Goal: Task Accomplishment & Management: Manage account settings

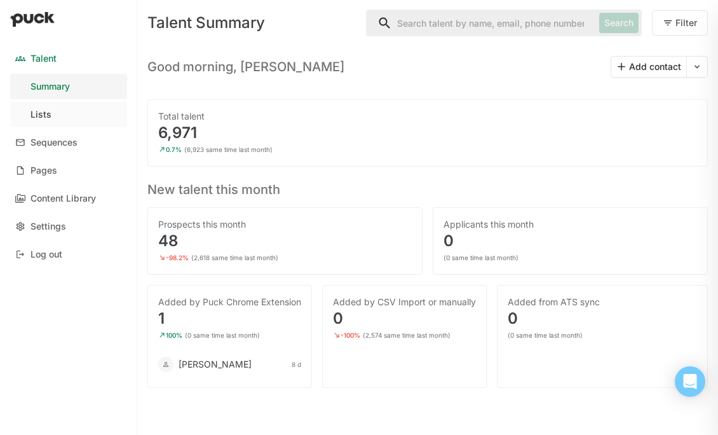
click at [34, 109] on div "Lists" at bounding box center [41, 114] width 21 height 11
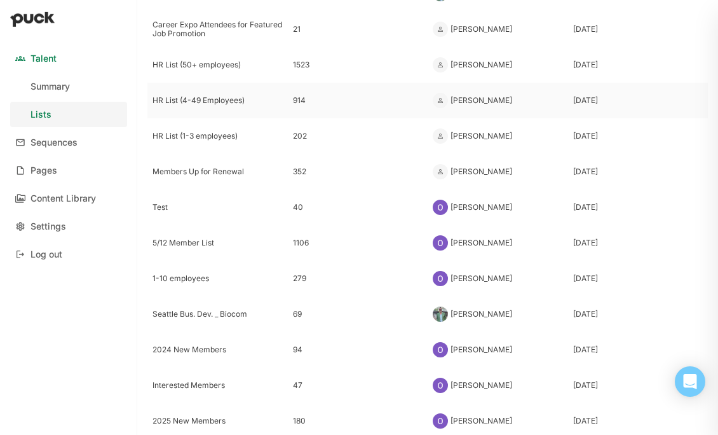
scroll to position [121, 0]
click at [51, 219] on link "Settings" at bounding box center [68, 226] width 117 height 25
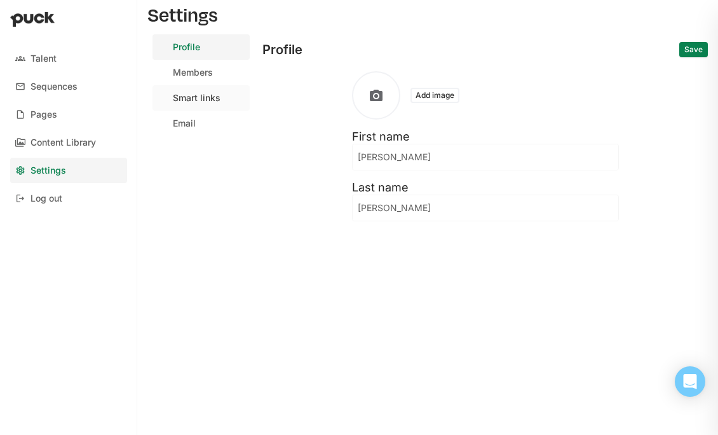
click at [192, 97] on div "Smart links" at bounding box center [197, 98] width 48 height 11
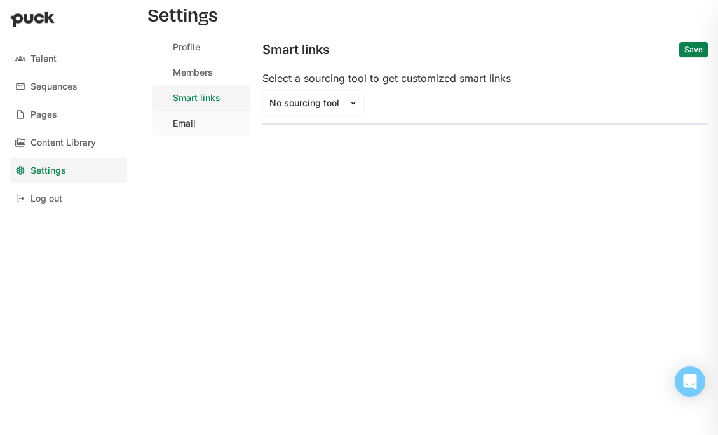
click at [182, 123] on div "Email" at bounding box center [184, 123] width 23 height 11
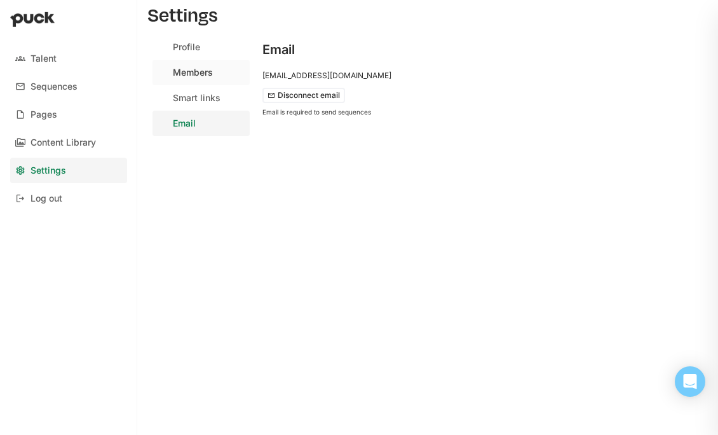
click at [197, 64] on link "Members" at bounding box center [201, 72] width 97 height 25
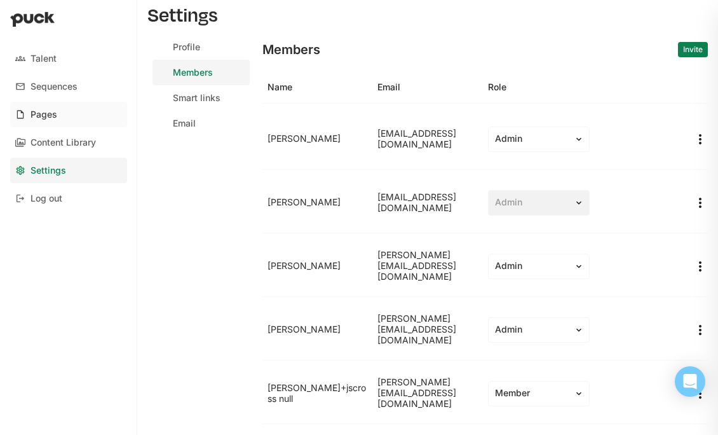
click at [44, 116] on div "Pages" at bounding box center [44, 114] width 27 height 11
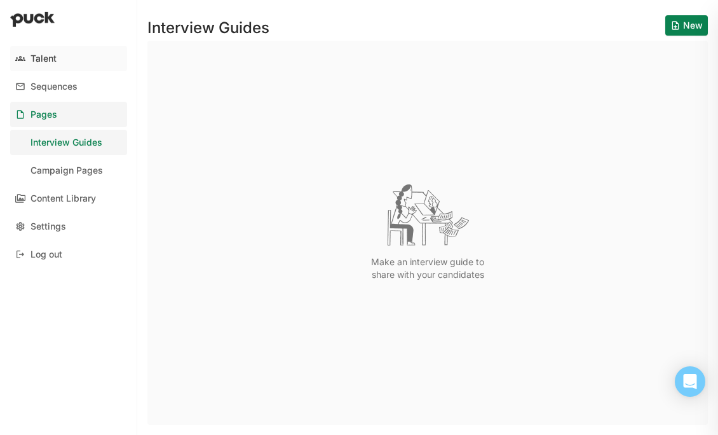
click at [49, 58] on div "Talent" at bounding box center [44, 58] width 26 height 11
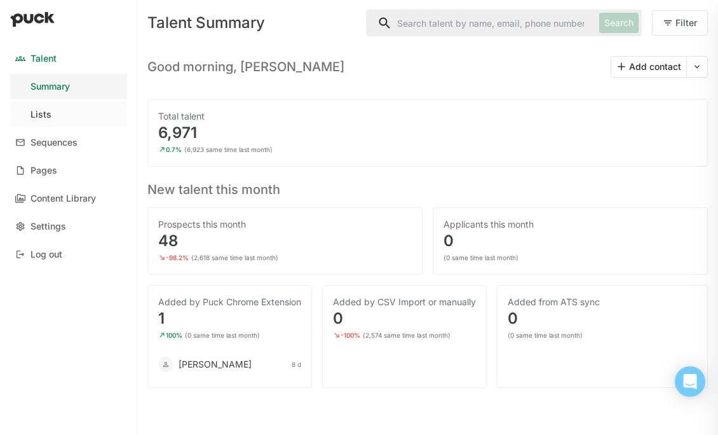
click at [77, 107] on link "Lists" at bounding box center [68, 114] width 117 height 25
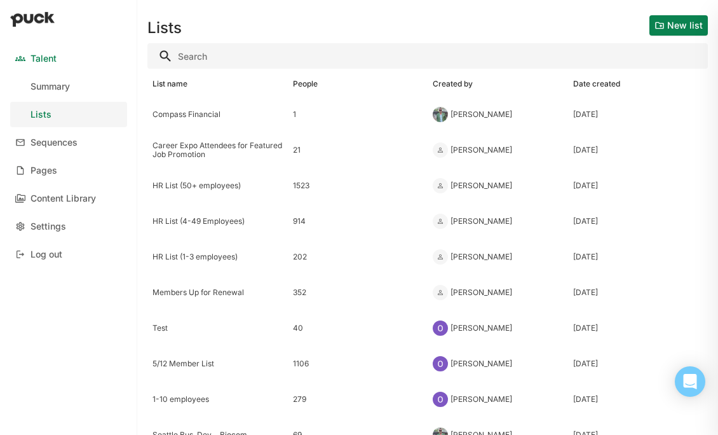
click at [670, 27] on button "New list" at bounding box center [679, 25] width 58 height 20
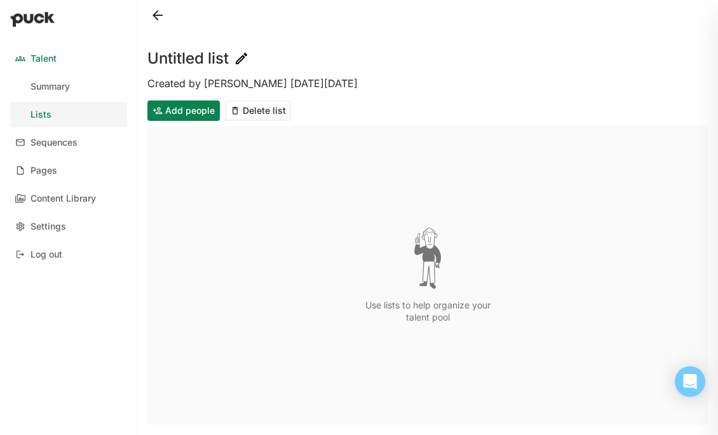
click at [237, 57] on img at bounding box center [241, 58] width 15 height 15
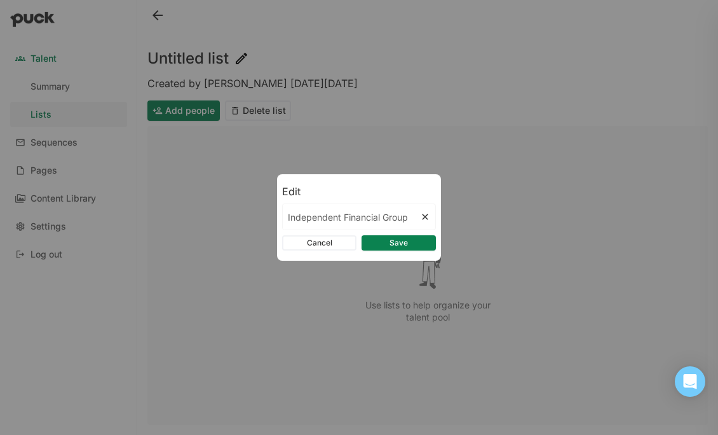
type input "Independent Financial Group"
click at [392, 243] on button "Save" at bounding box center [399, 242] width 74 height 15
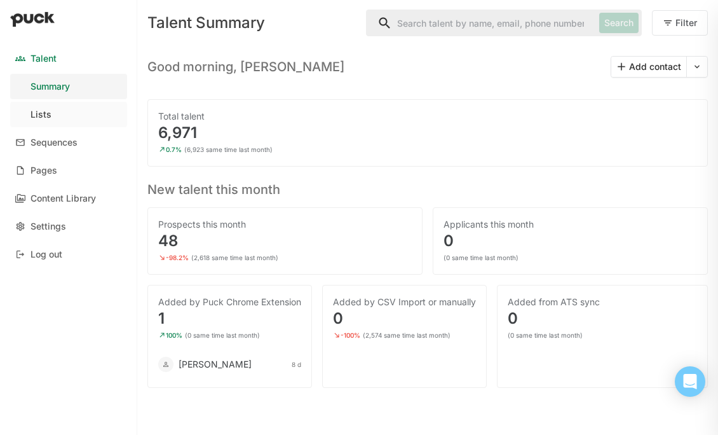
click at [70, 115] on link "Lists" at bounding box center [68, 114] width 117 height 25
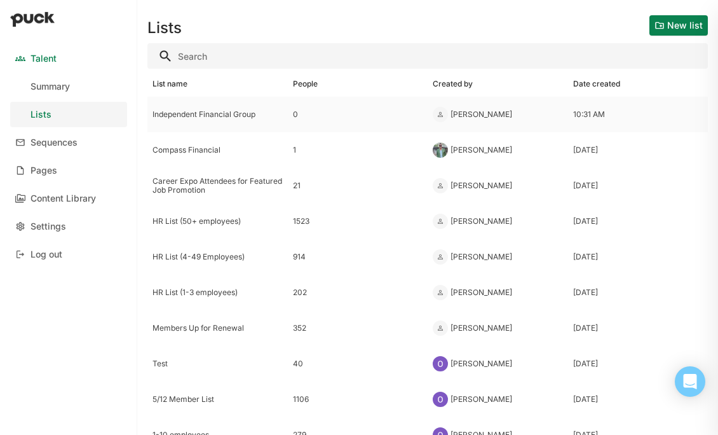
click at [193, 110] on div "Independent Financial Group" at bounding box center [218, 114] width 130 height 9
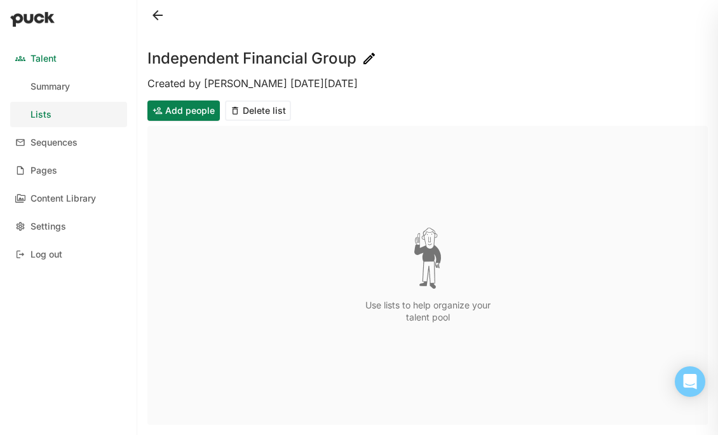
click at [165, 106] on button "Add people" at bounding box center [183, 110] width 72 height 20
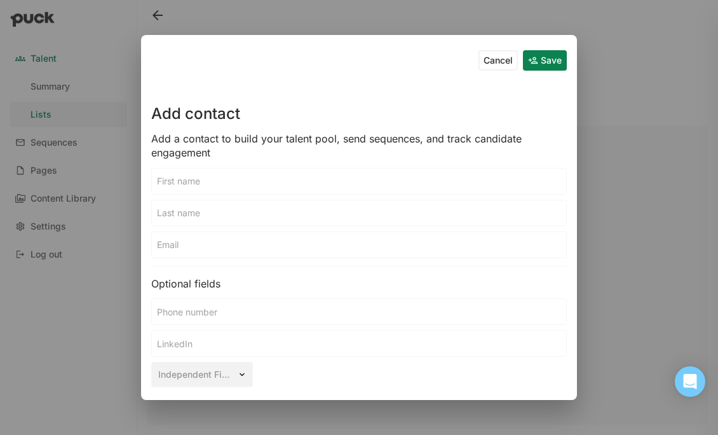
click at [208, 37] on div "Cancel Save Add contact Add a contact to build your talent pool, send sequences…" at bounding box center [359, 217] width 436 height 365
click at [250, 16] on div "Cancel Save Add contact Add a contact to build your talent pool, send sequences…" at bounding box center [359, 217] width 718 height 435
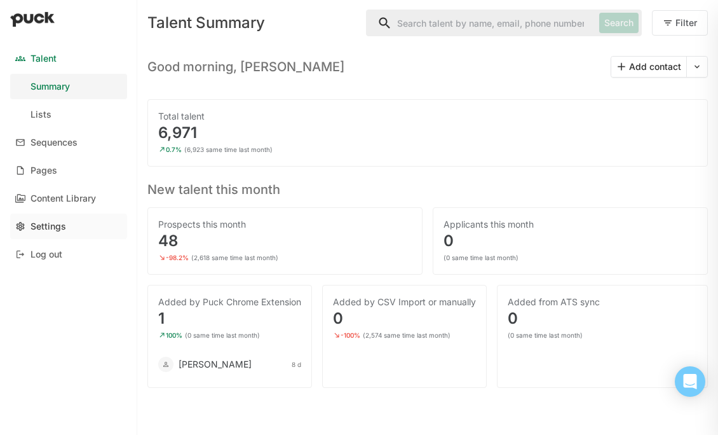
click at [69, 215] on link "Settings" at bounding box center [68, 226] width 117 height 25
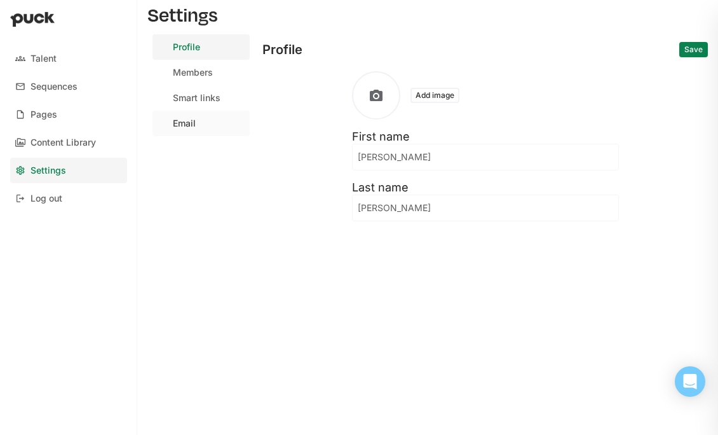
click at [201, 121] on link "Email" at bounding box center [201, 123] width 97 height 25
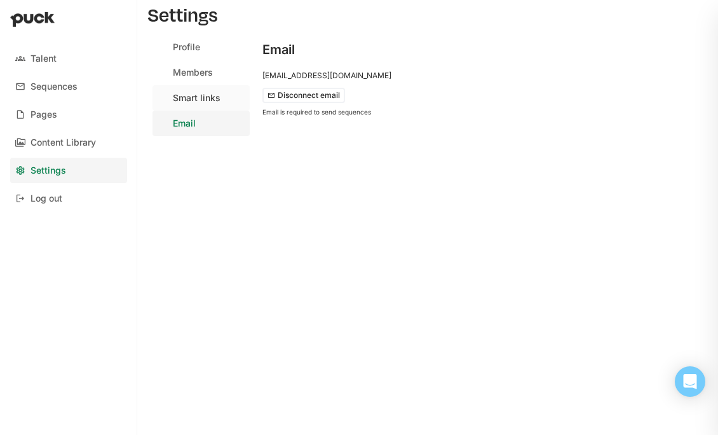
click at [207, 99] on div "Smart links" at bounding box center [197, 98] width 48 height 11
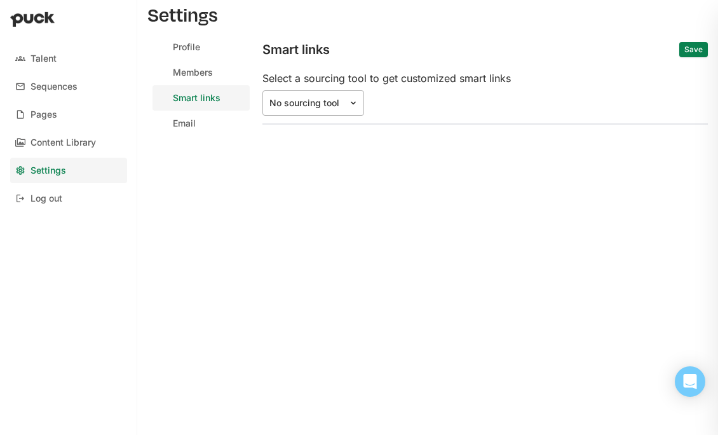
click at [325, 102] on div "No sourcing tool" at bounding box center [305, 103] width 72 height 11
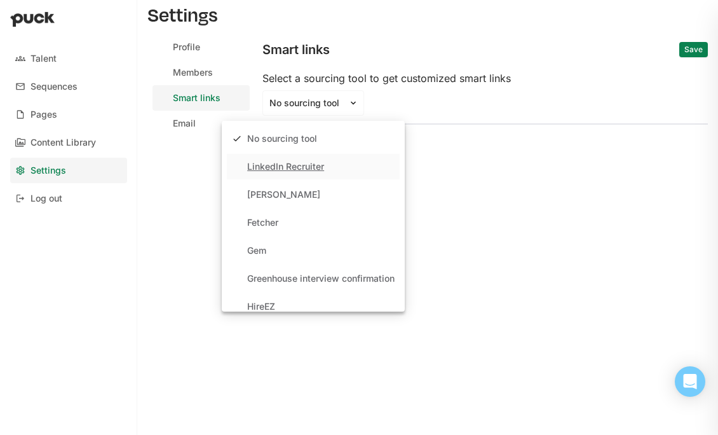
click at [316, 161] on div "LinkedIn Recruiter" at bounding box center [285, 166] width 77 height 11
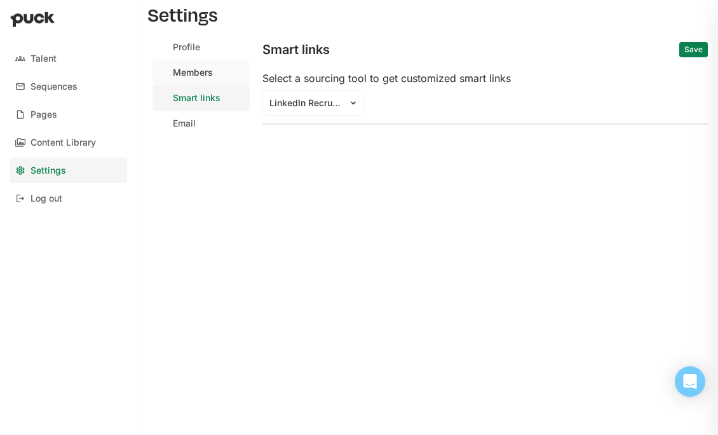
click at [187, 65] on link "Members" at bounding box center [201, 72] width 97 height 25
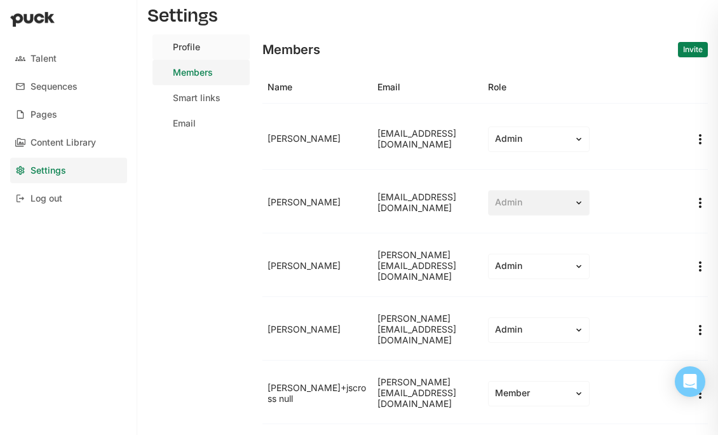
click at [186, 53] on link "Profile" at bounding box center [201, 46] width 97 height 25
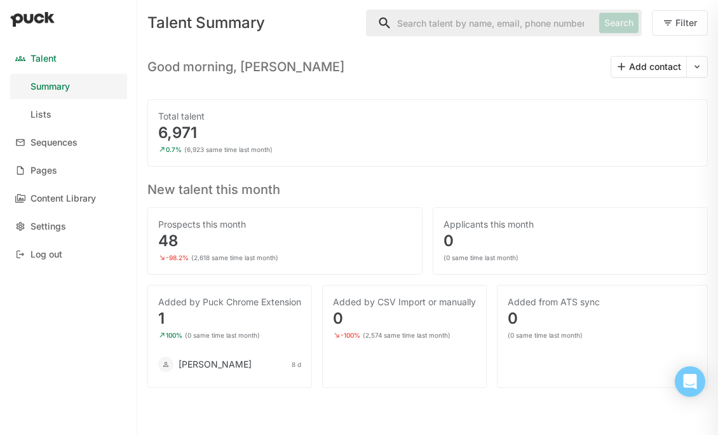
click at [665, 70] on button "Add contact" at bounding box center [648, 67] width 75 height 20
click at [31, 227] on div "Settings" at bounding box center [49, 226] width 36 height 11
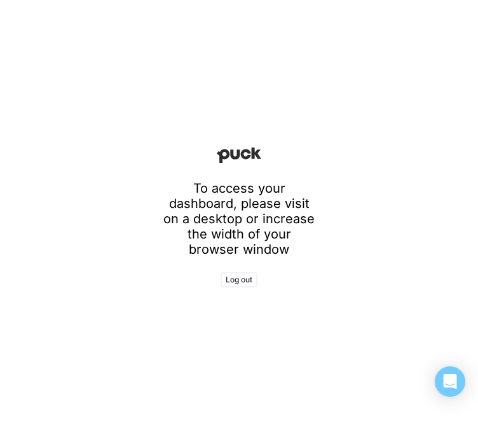
click at [39, 76] on div "To access your dashboard, please visit on a desktop or increase the width of yo…" at bounding box center [239, 217] width 478 height 435
click at [27, 67] on div "To access your dashboard, please visit on a desktop or increase the width of yo…" at bounding box center [239, 217] width 478 height 435
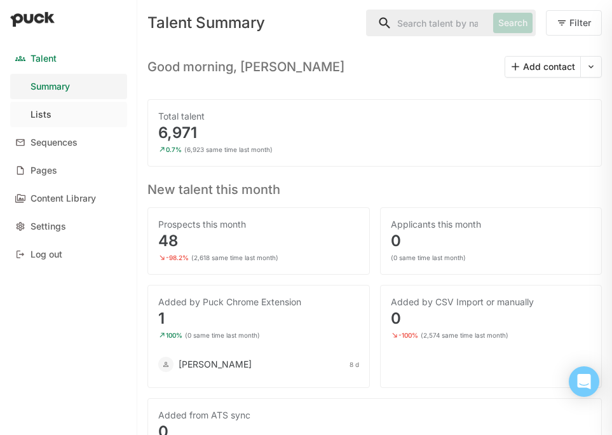
click at [64, 115] on link "Lists" at bounding box center [68, 114] width 117 height 25
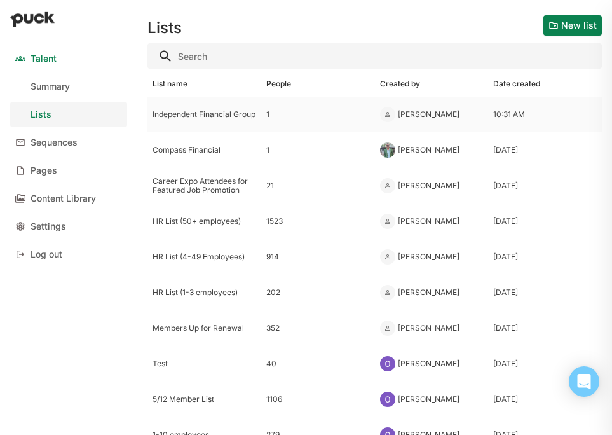
click at [208, 119] on div "Independent Financial Group" at bounding box center [205, 114] width 104 height 9
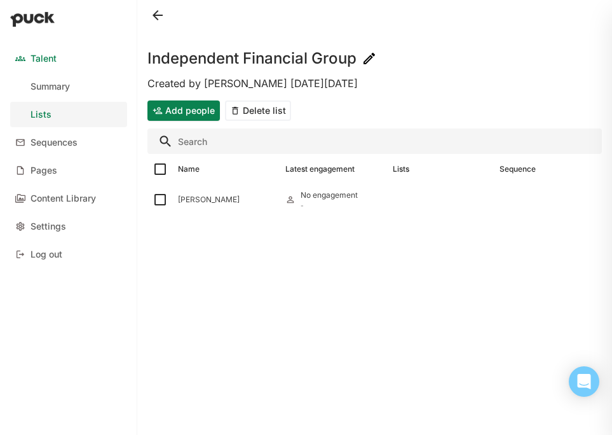
click at [155, 10] on button at bounding box center [157, 15] width 20 height 20
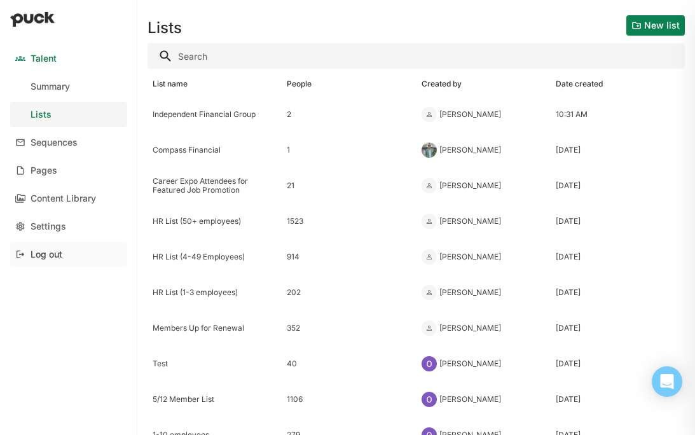
click at [47, 254] on div "Log out" at bounding box center [47, 254] width 32 height 11
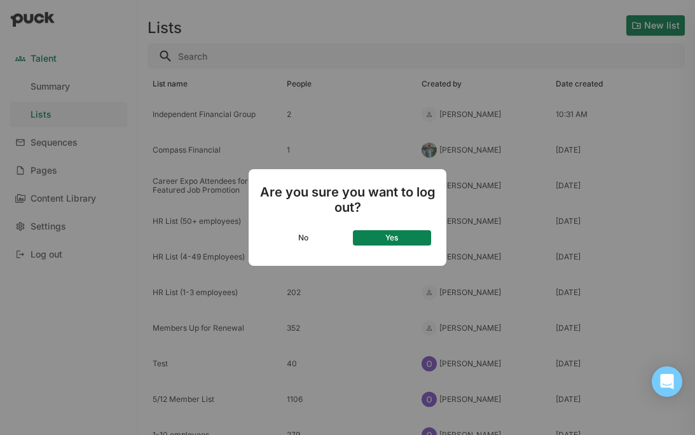
click at [376, 237] on button "Yes" at bounding box center [392, 237] width 79 height 15
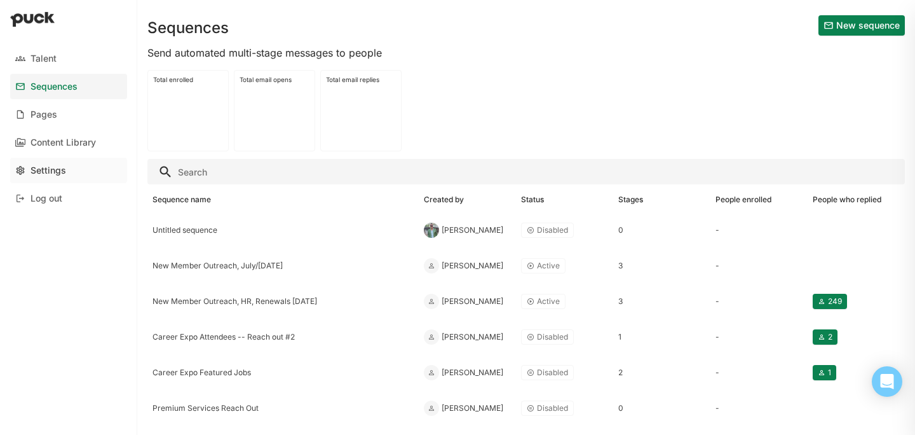
click at [55, 172] on div "Settings" at bounding box center [49, 170] width 36 height 11
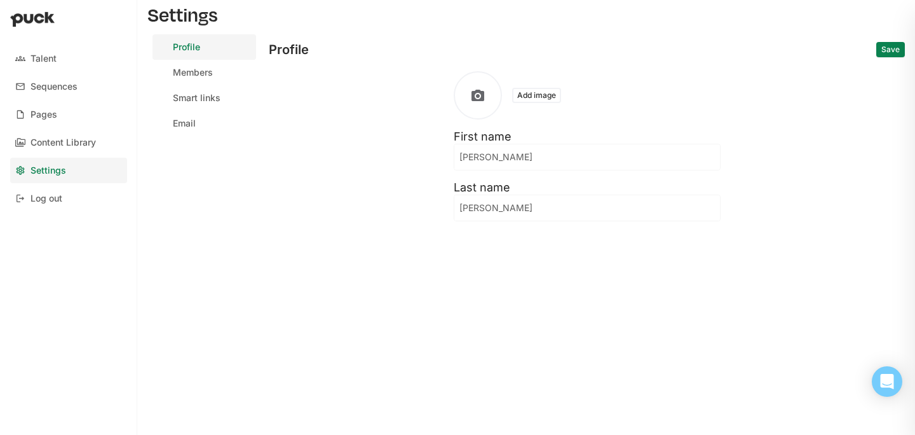
click at [290, 53] on div "Profile" at bounding box center [289, 49] width 40 height 31
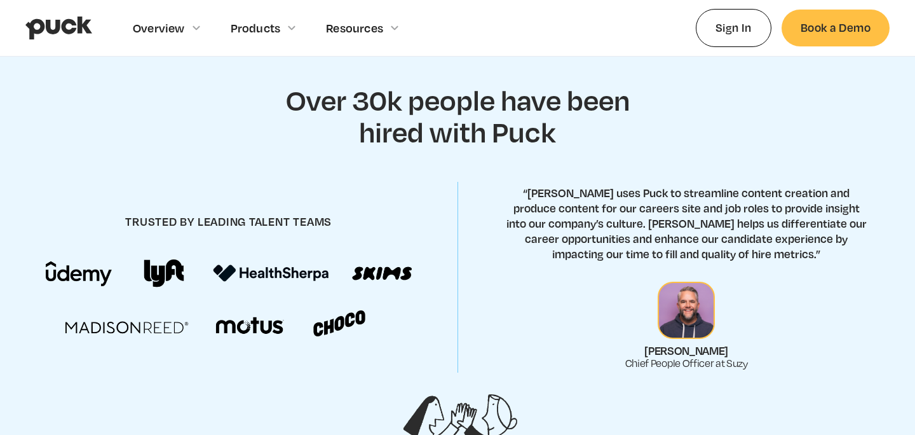
scroll to position [463, 0]
